Goal: Information Seeking & Learning: Learn about a topic

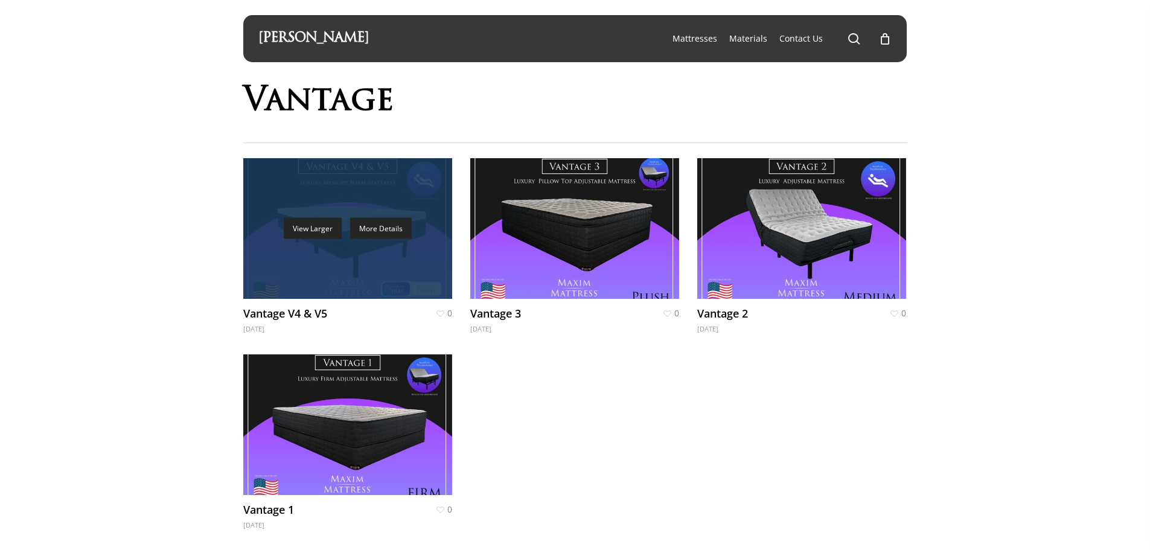
click at [307, 224] on link "View Larger" at bounding box center [313, 228] width 58 height 21
